Goal: Task Accomplishment & Management: Use online tool/utility

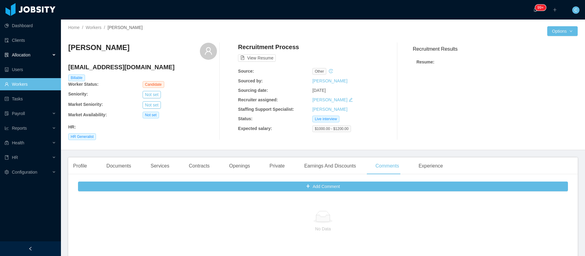
click at [36, 57] on div "Allocation" at bounding box center [30, 55] width 61 height 12
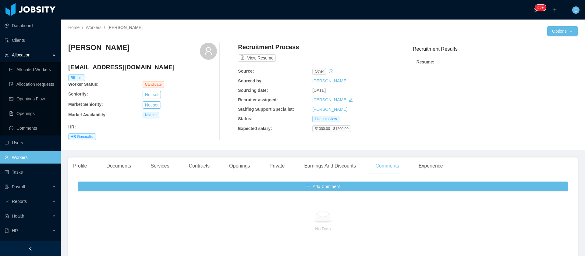
click at [36, 57] on div "Allocation" at bounding box center [30, 55] width 61 height 12
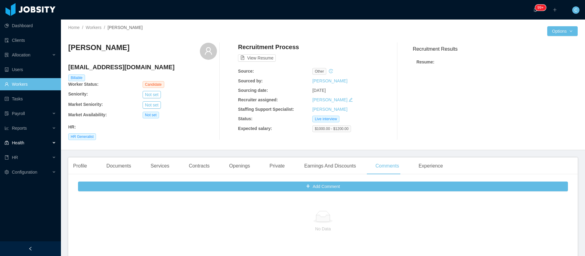
click at [19, 141] on span "Health" at bounding box center [18, 142] width 12 height 5
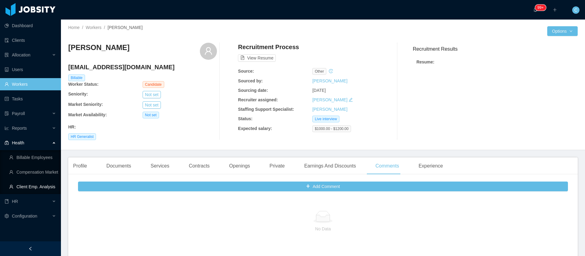
click at [23, 185] on link "Client Emp. Analysis" at bounding box center [32, 186] width 47 height 12
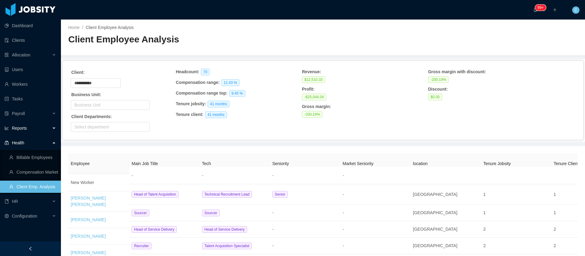
click at [16, 123] on div "Reports" at bounding box center [30, 128] width 61 height 12
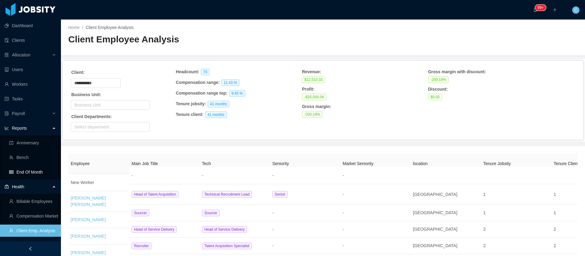
click at [34, 175] on link "End Of Month" at bounding box center [32, 172] width 47 height 12
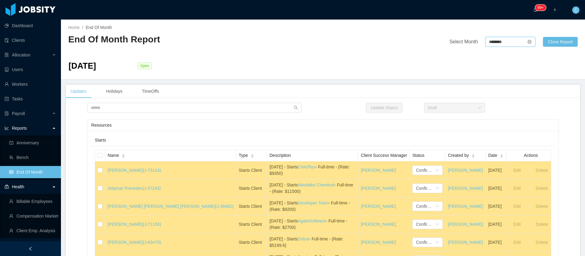
click at [494, 40] on input "********" at bounding box center [511, 42] width 50 height 10
click at [544, 96] on link "Sep" at bounding box center [544, 95] width 12 height 7
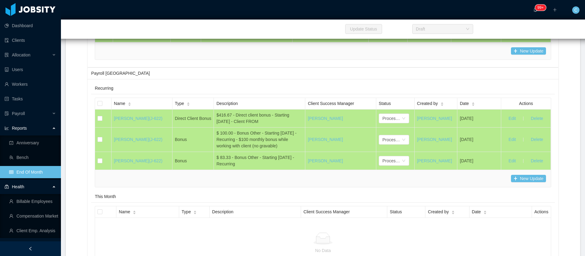
scroll to position [6023, 0]
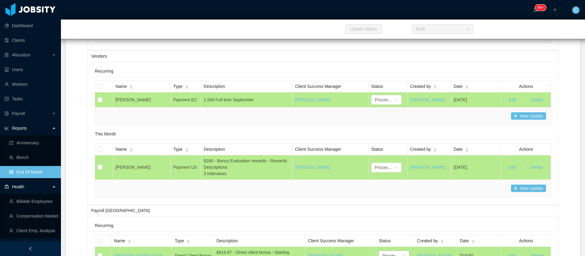
click at [516, 37] on button "New Update" at bounding box center [528, 33] width 35 height 7
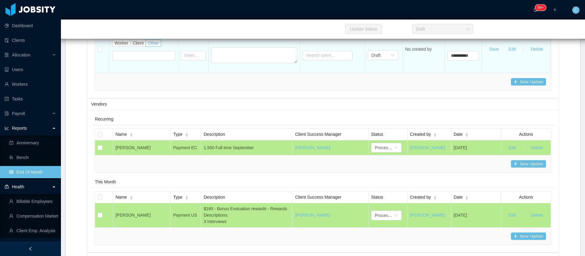
scroll to position [8577, 0]
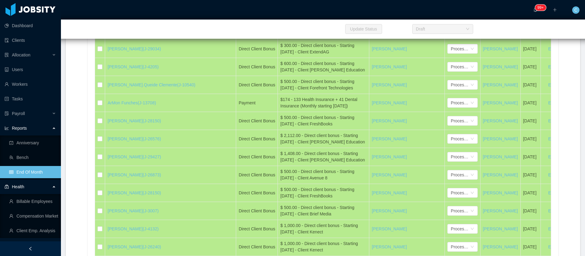
copy div "Dewpoint"
drag, startPoint x: 569, startPoint y: 145, endPoint x: 525, endPoint y: 49, distance: 105.3
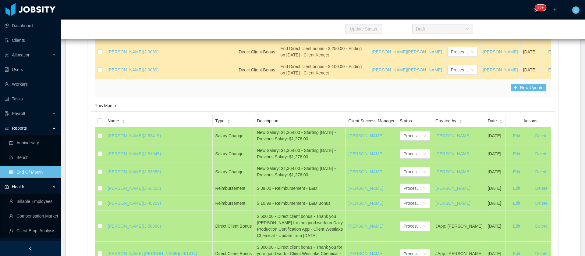
scroll to position [10315, 0]
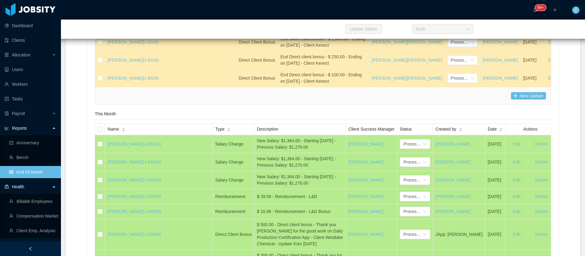
click at [30, 176] on link "End Of Month" at bounding box center [32, 172] width 47 height 12
click at [30, 174] on link "End Of Month" at bounding box center [32, 172] width 47 height 12
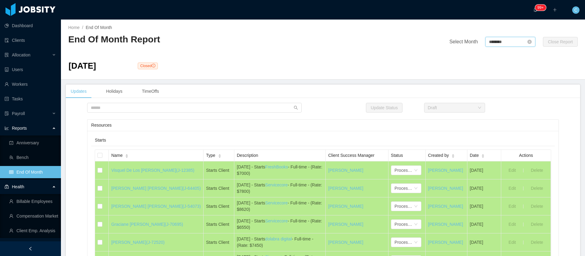
click at [492, 40] on input "********" at bounding box center [511, 42] width 50 height 10
click at [493, 116] on link "Oct" at bounding box center [488, 114] width 12 height 7
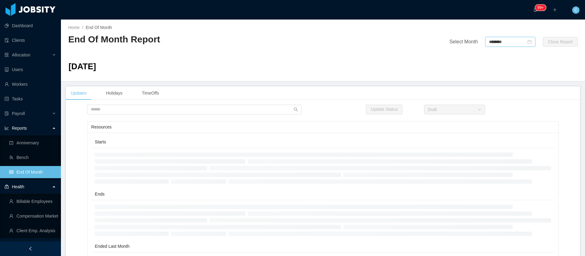
type input "********"
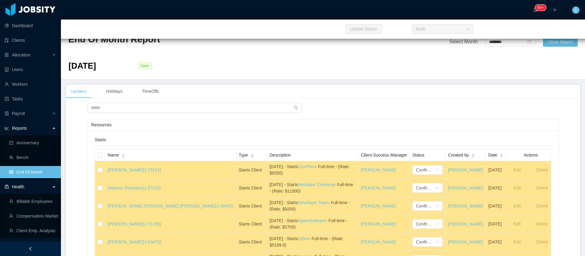
scroll to position [8230, 0]
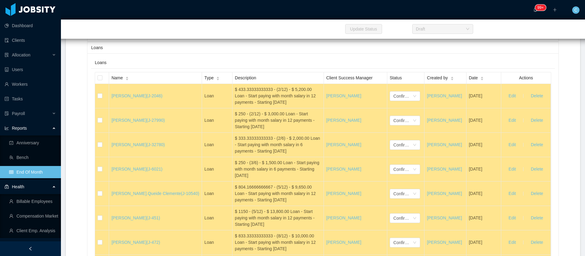
drag, startPoint x: 235, startPoint y: 84, endPoint x: 237, endPoint y: 75, distance: 9.3
click at [237, 14] on div "$ 150.00 - Bonus Performance - Met Aug. metrics150 - Payment made in the Septem…" at bounding box center [256, 4] width 86 height 19
copy div "Payment made in the September payroll"
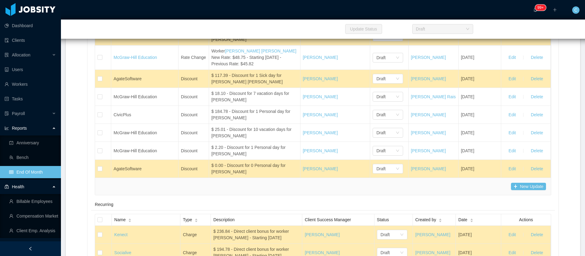
scroll to position [1965, 0]
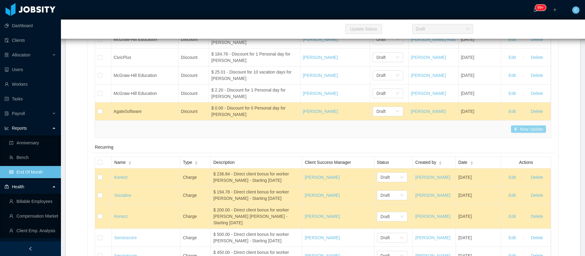
click at [521, 133] on button "New Update" at bounding box center [528, 128] width 35 height 7
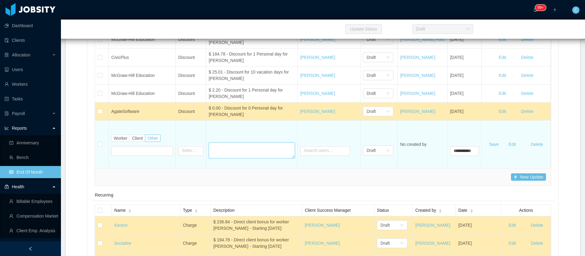
click at [226, 158] on textarea at bounding box center [252, 150] width 86 height 16
paste textarea "**********"
type textarea "**********"
